Goal: Task Accomplishment & Management: Use online tool/utility

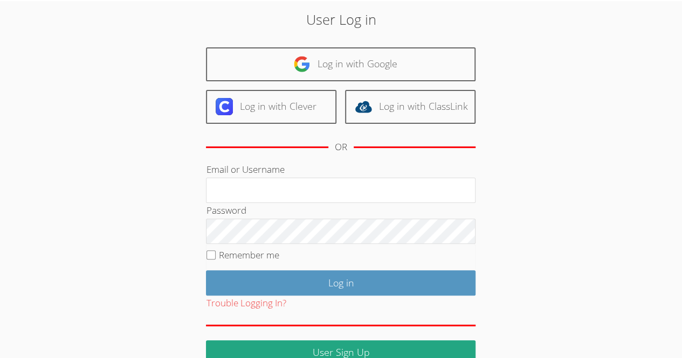
scroll to position [59, 0]
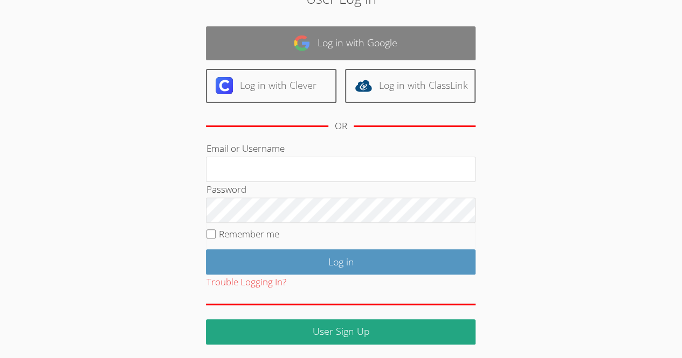
click at [264, 54] on link "Log in with Google" at bounding box center [340, 43] width 269 height 34
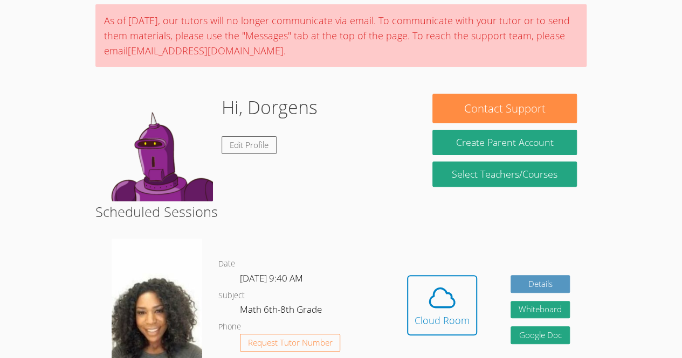
scroll to position [251, 0]
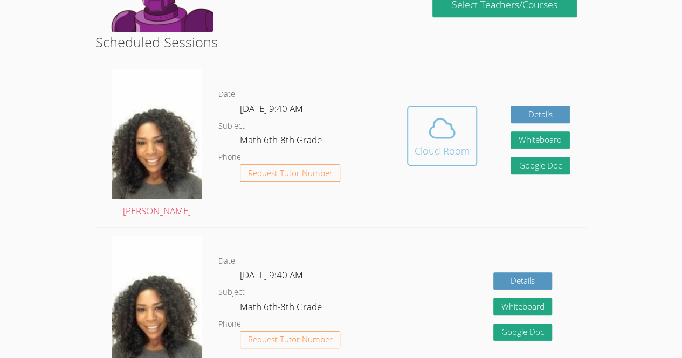
click at [458, 133] on span at bounding box center [441, 128] width 55 height 30
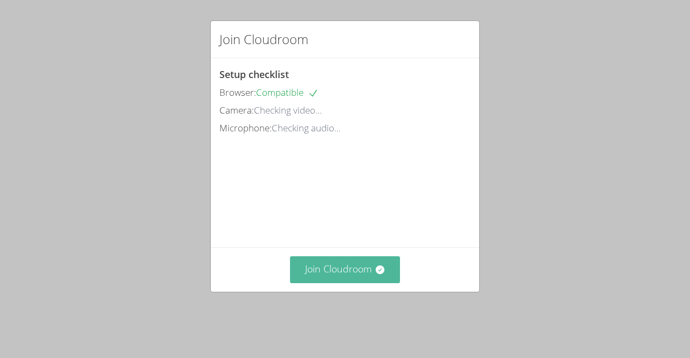
click at [380, 279] on button "Join Cloudroom" at bounding box center [345, 270] width 110 height 26
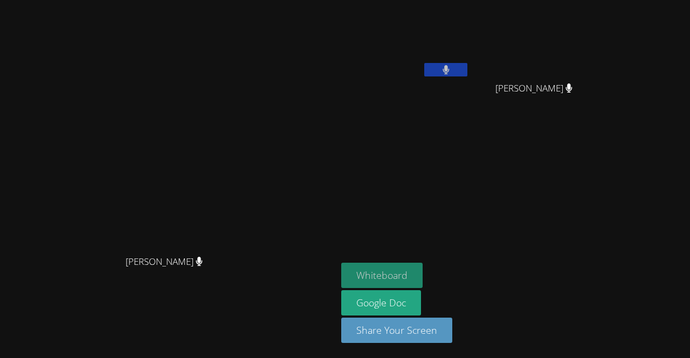
click at [423, 275] on button "Whiteboard" at bounding box center [381, 275] width 81 height 25
drag, startPoint x: 361, startPoint y: 218, endPoint x: 361, endPoint y: 190, distance: 28.0
click at [250, 190] on video at bounding box center [169, 157] width 162 height 185
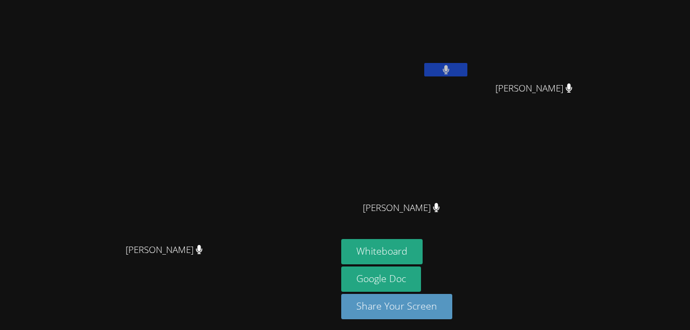
click at [467, 74] on button at bounding box center [445, 69] width 43 height 13
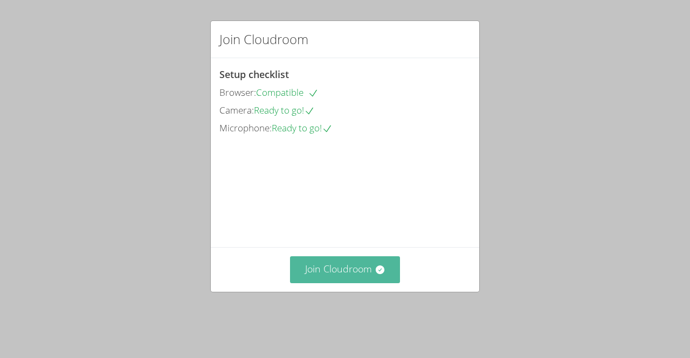
click at [330, 283] on button "Join Cloudroom" at bounding box center [345, 270] width 110 height 26
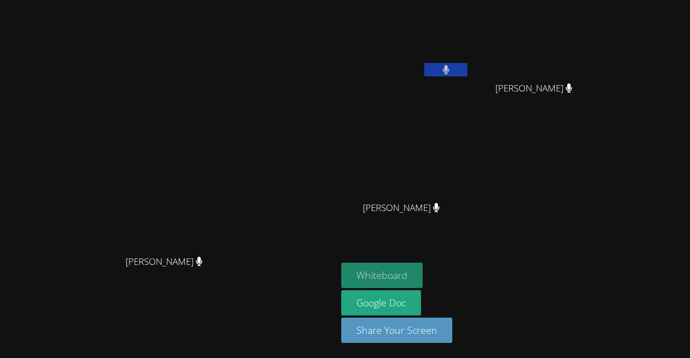
click at [423, 271] on button "Whiteboard" at bounding box center [381, 275] width 81 height 25
